Goal: Find specific page/section: Find specific page/section

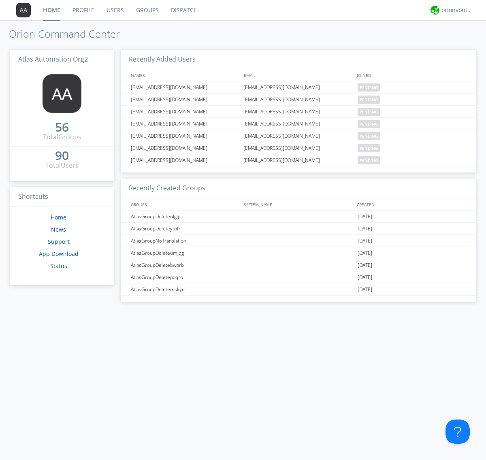
click at [184, 10] on link "Dispatch" at bounding box center [184, 10] width 39 height 20
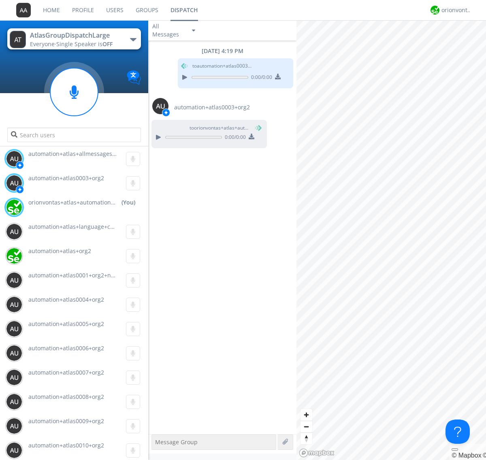
click at [133, 39] on div "button" at bounding box center [133, 39] width 6 height 3
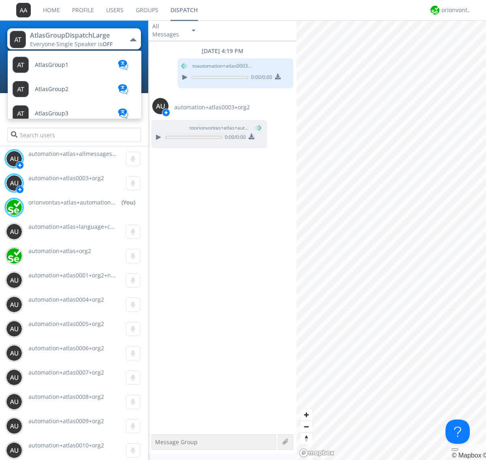
click at [61, 135] on span "AtlasGroupDispatch" at bounding box center [62, 138] width 54 height 6
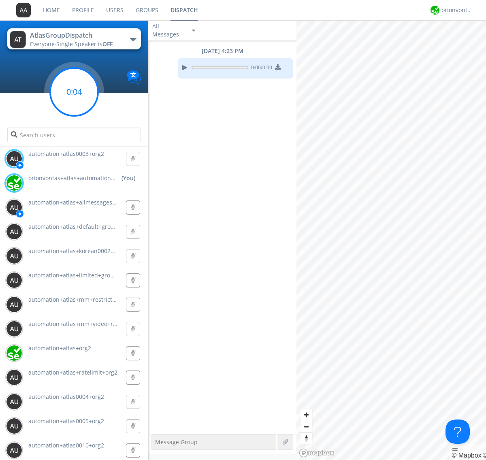
click at [74, 92] on g at bounding box center [74, 92] width 48 height 48
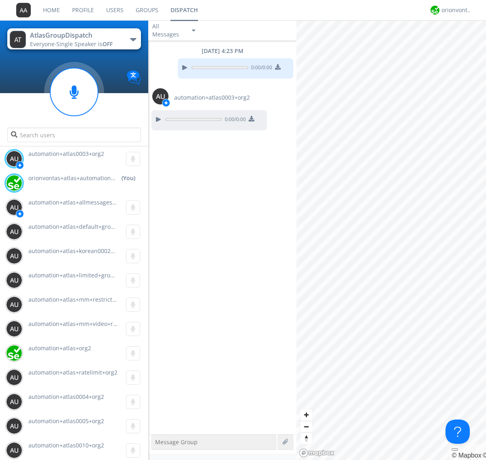
click at [133, 39] on div "button" at bounding box center [133, 39] width 6 height 3
click at [0, 0] on span "AtlasGroupDispatch2" at bounding box center [0, 0] width 0 height 0
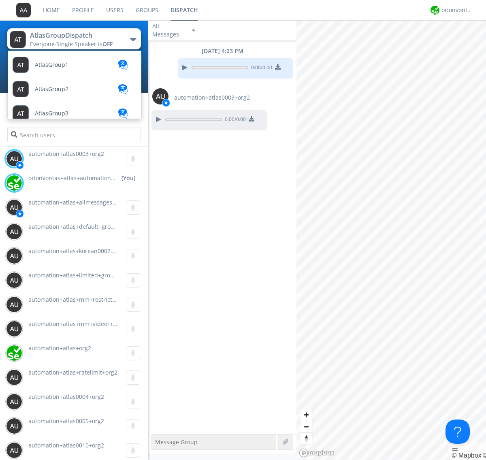
scroll to position [120, 0]
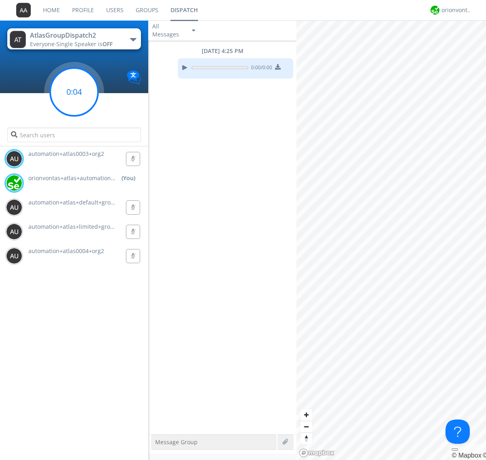
click at [74, 92] on g at bounding box center [74, 92] width 48 height 48
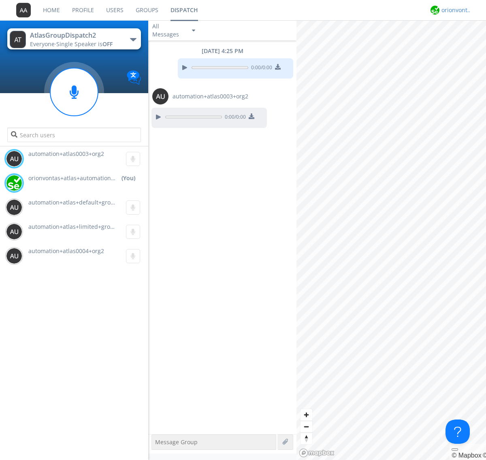
click at [455, 10] on div "orionvontas+atlas+automation+org2" at bounding box center [457, 10] width 30 height 8
